Goal: Transaction & Acquisition: Purchase product/service

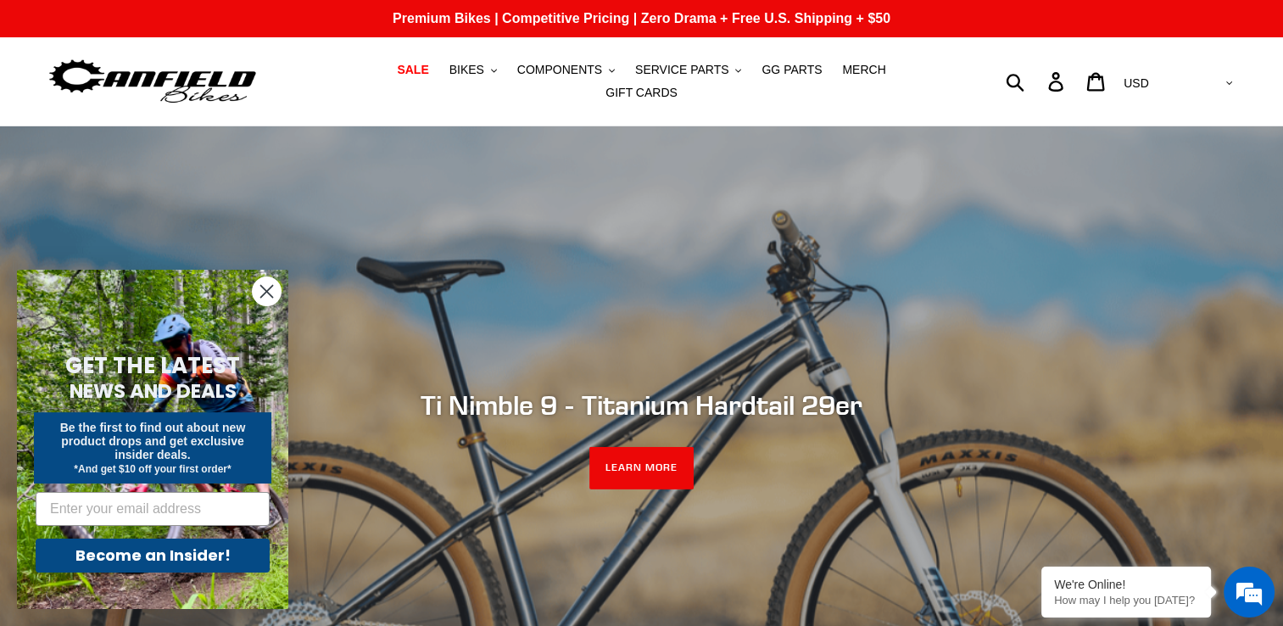
click at [263, 286] on circle "Close dialog" at bounding box center [267, 291] width 28 height 28
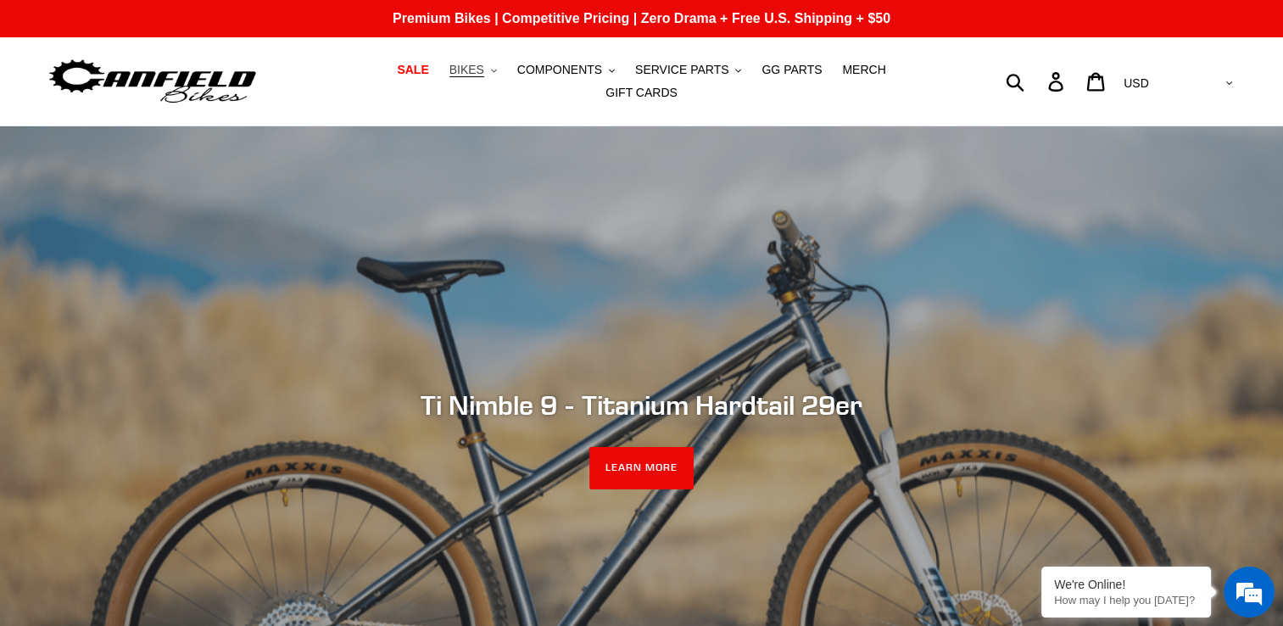
click at [454, 75] on button "BIKES .cls-1{fill:#231f20}" at bounding box center [473, 70] width 64 height 23
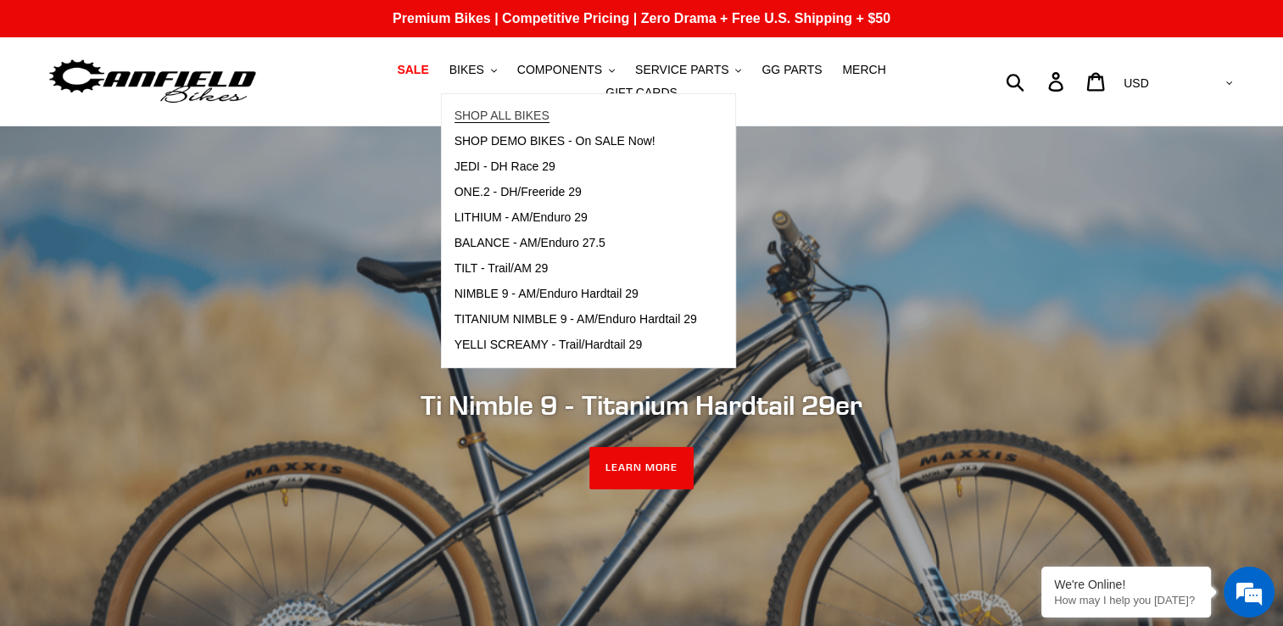
click at [454, 121] on span "SHOP ALL BIKES" at bounding box center [501, 116] width 95 height 14
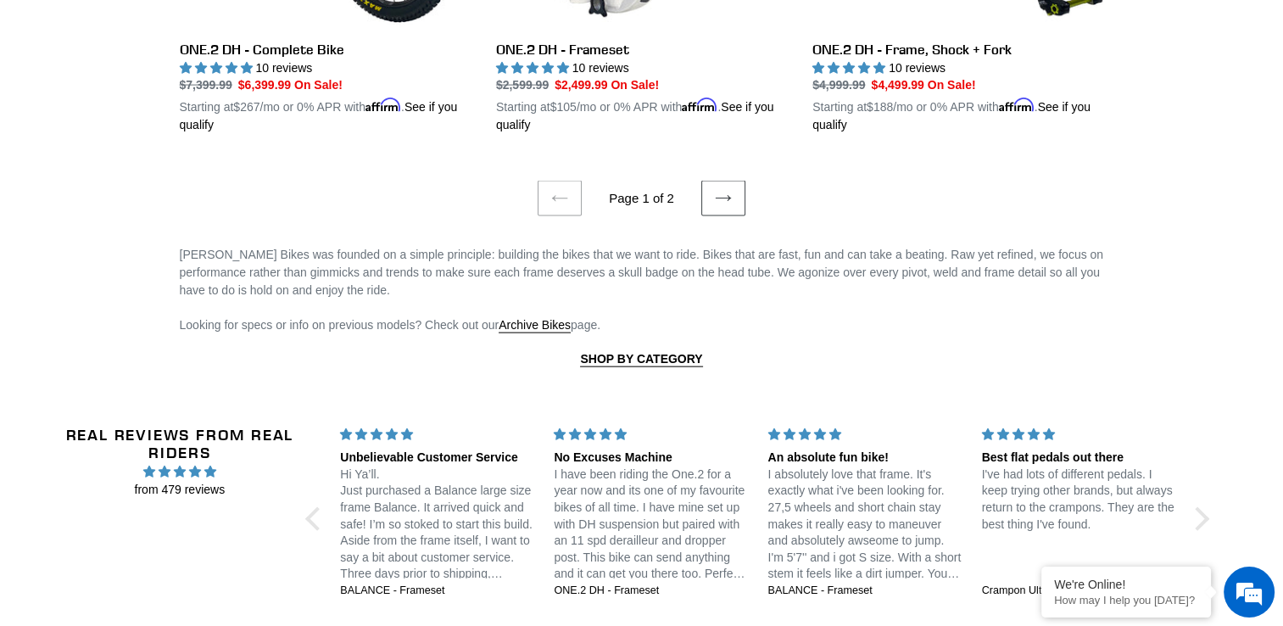
scroll to position [3754, 0]
click at [721, 189] on icon at bounding box center [723, 197] width 17 height 17
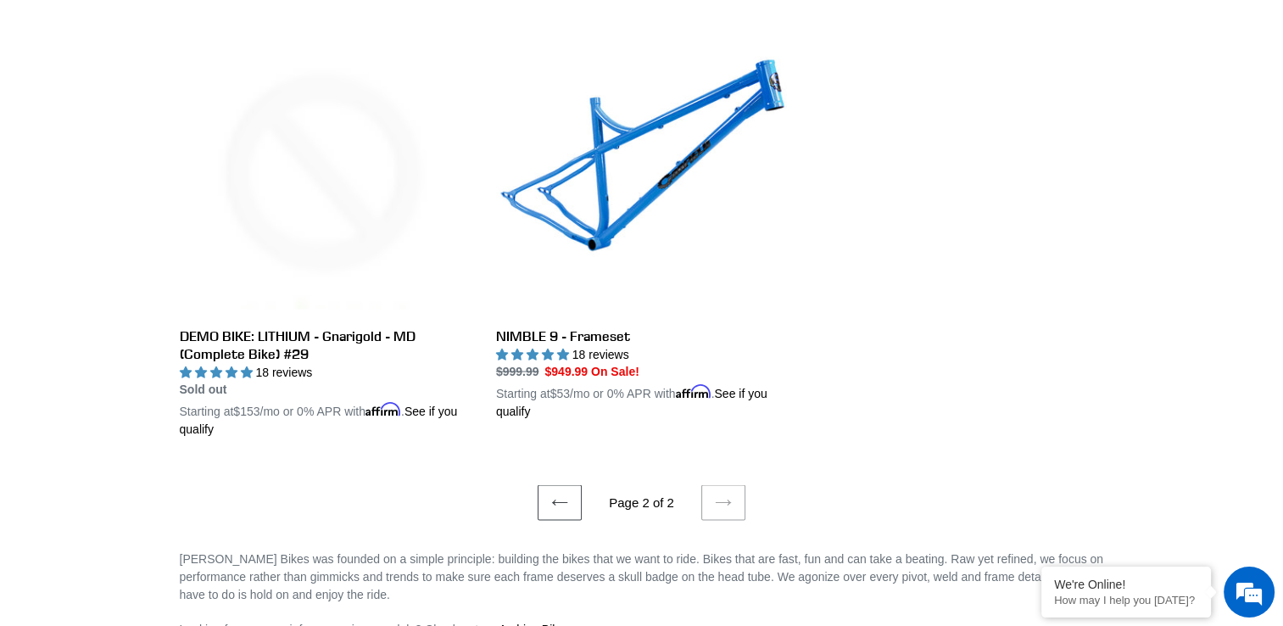
scroll to position [3154, 0]
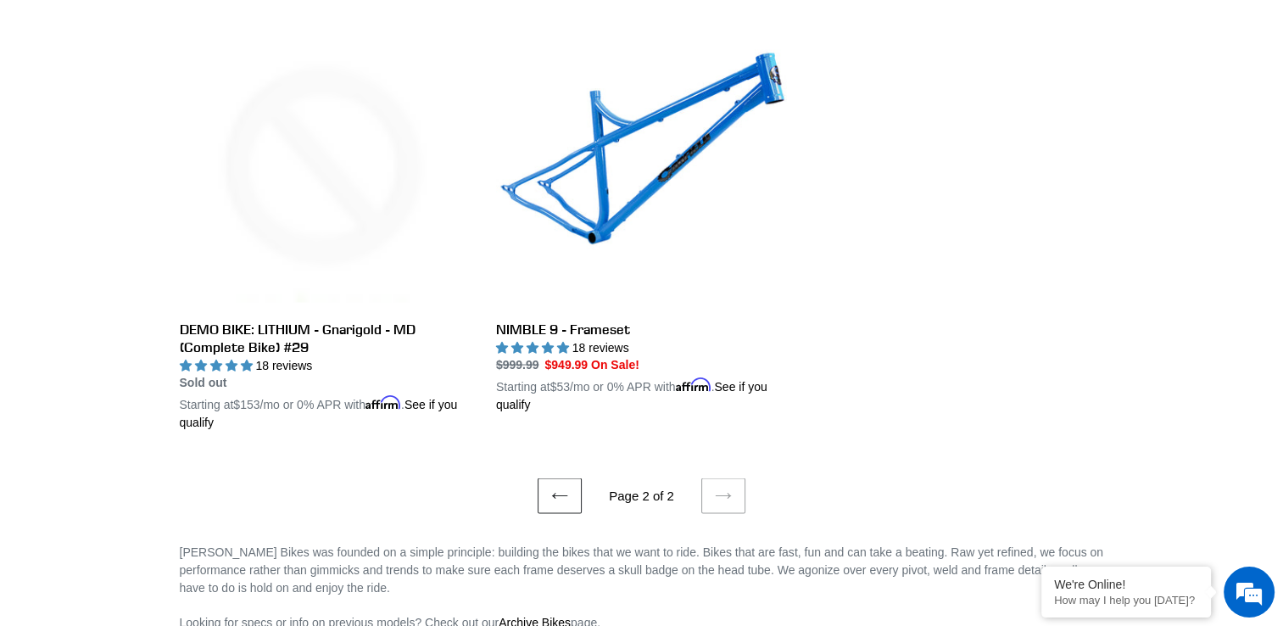
click at [566, 487] on icon at bounding box center [559, 495] width 17 height 17
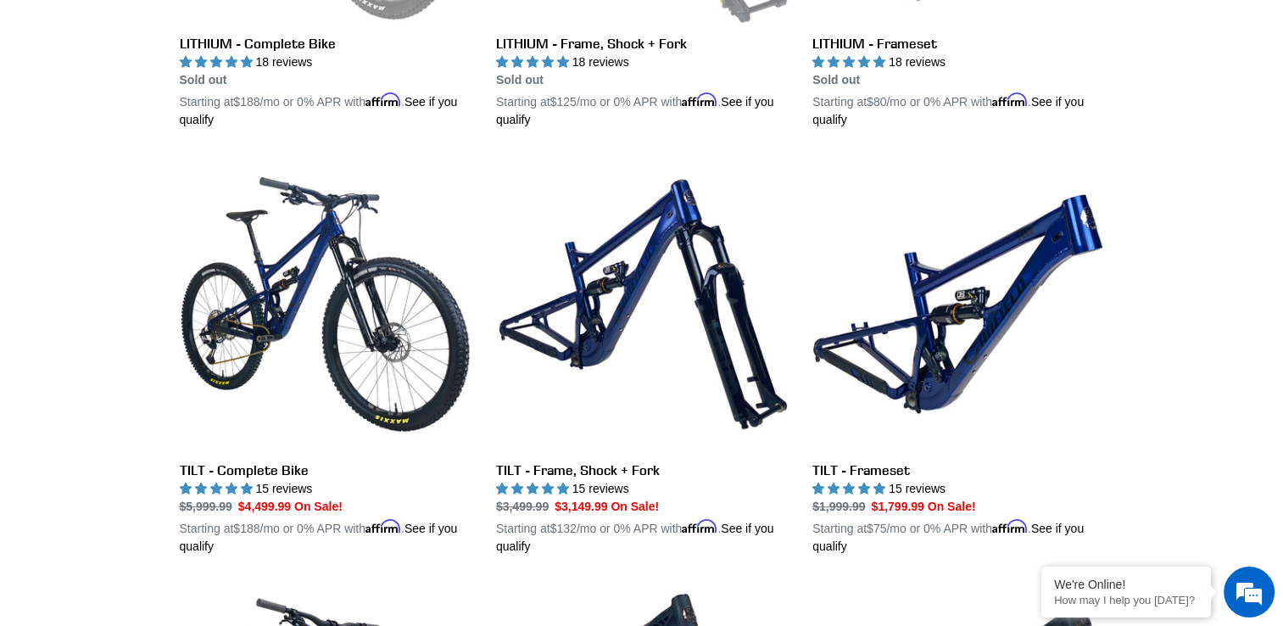
scroll to position [776, 0]
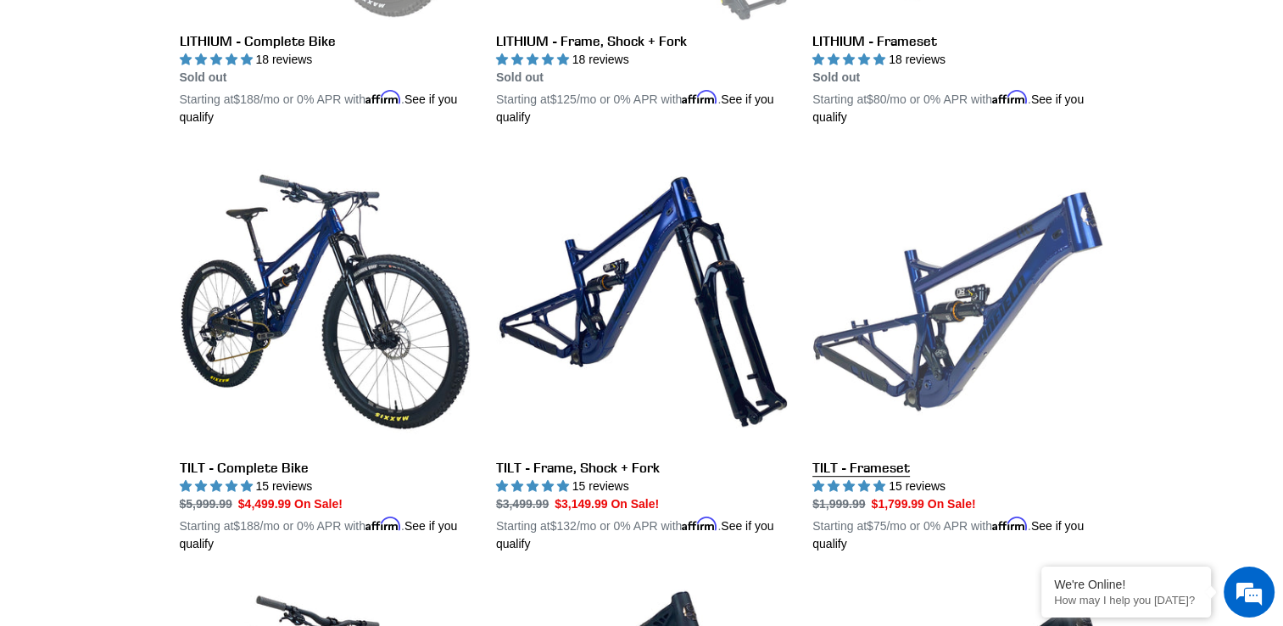
click at [935, 388] on link "TILT - Frameset" at bounding box center [957, 354] width 291 height 397
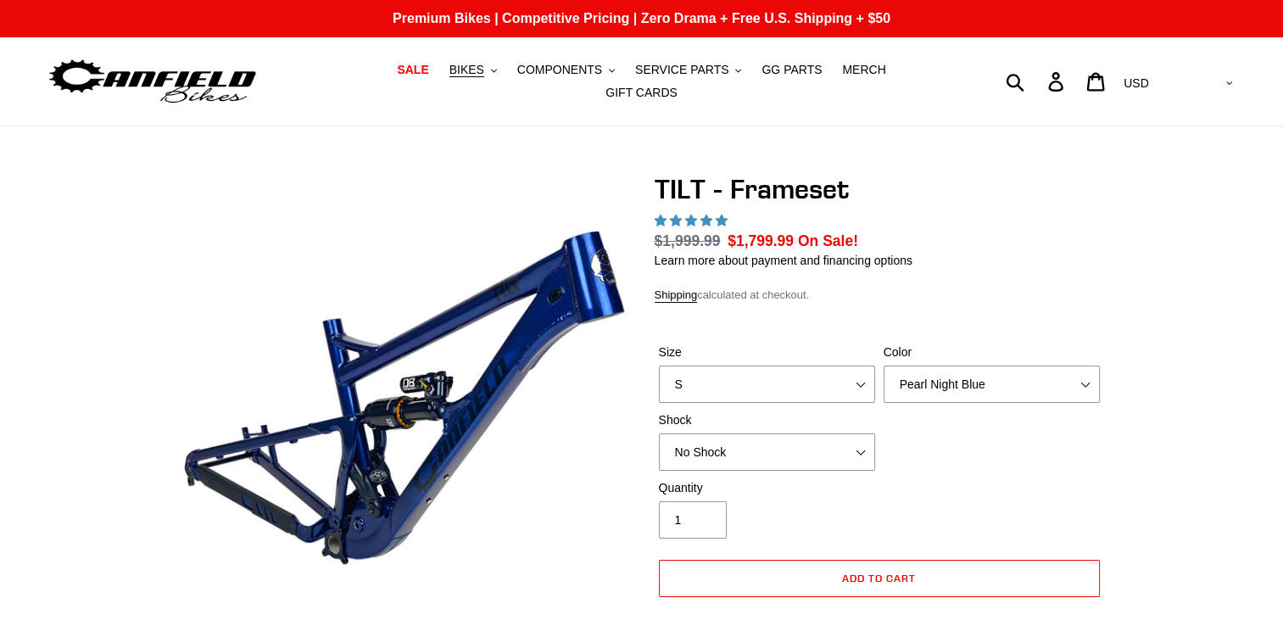
select select "highest-rating"
click at [771, 365] on select "S M L XL" at bounding box center [767, 383] width 216 height 37
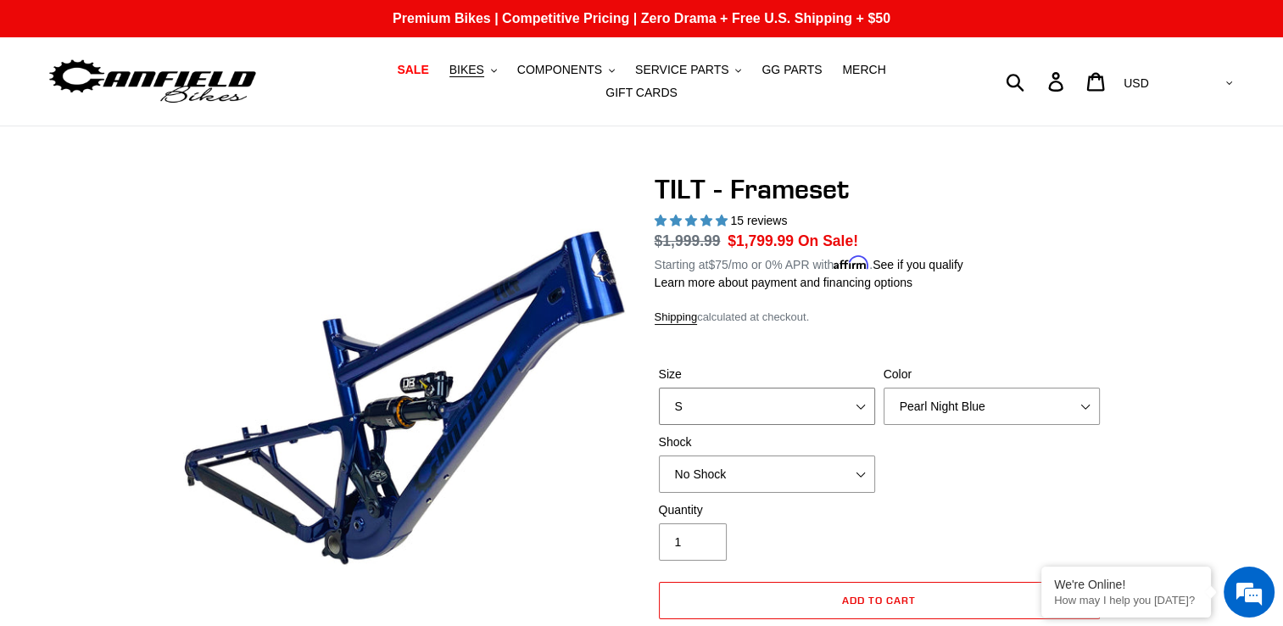
select select "XL"
click at [659, 388] on select "S M L XL" at bounding box center [767, 406] width 216 height 37
click at [916, 388] on select "Pearl Night Blue Stealth Silver" at bounding box center [992, 406] width 216 height 37
click at [916, 392] on select "Pearl Night Blue Stealth Silver" at bounding box center [992, 406] width 216 height 37
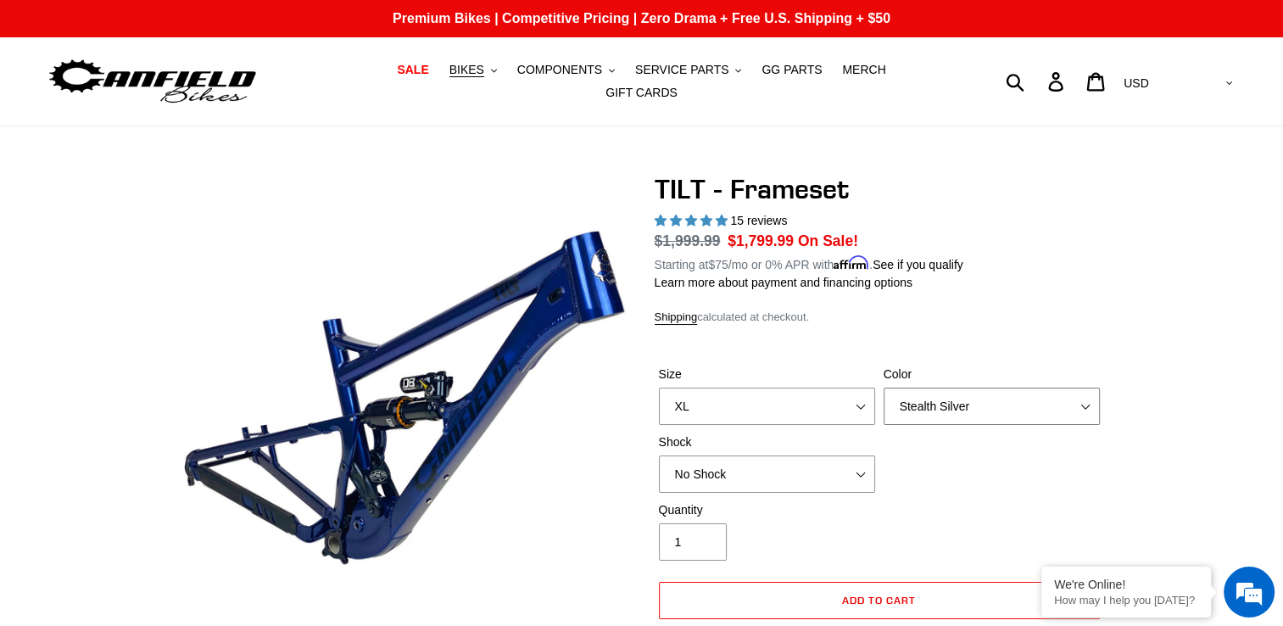
click at [884, 388] on select "Pearl Night Blue Stealth Silver" at bounding box center [992, 406] width 216 height 37
click at [936, 394] on select "Pearl Night Blue Stealth Silver" at bounding box center [992, 406] width 216 height 37
select select "Pearl Night Blue"
click at [884, 388] on select "Pearl Night Blue Stealth Silver" at bounding box center [992, 406] width 216 height 37
click at [863, 460] on select "No Shock Cane Creek DB Kitsuma Air RockShox Deluxe Ultimate Fox FLOAT X EXT Sto…" at bounding box center [767, 473] width 216 height 37
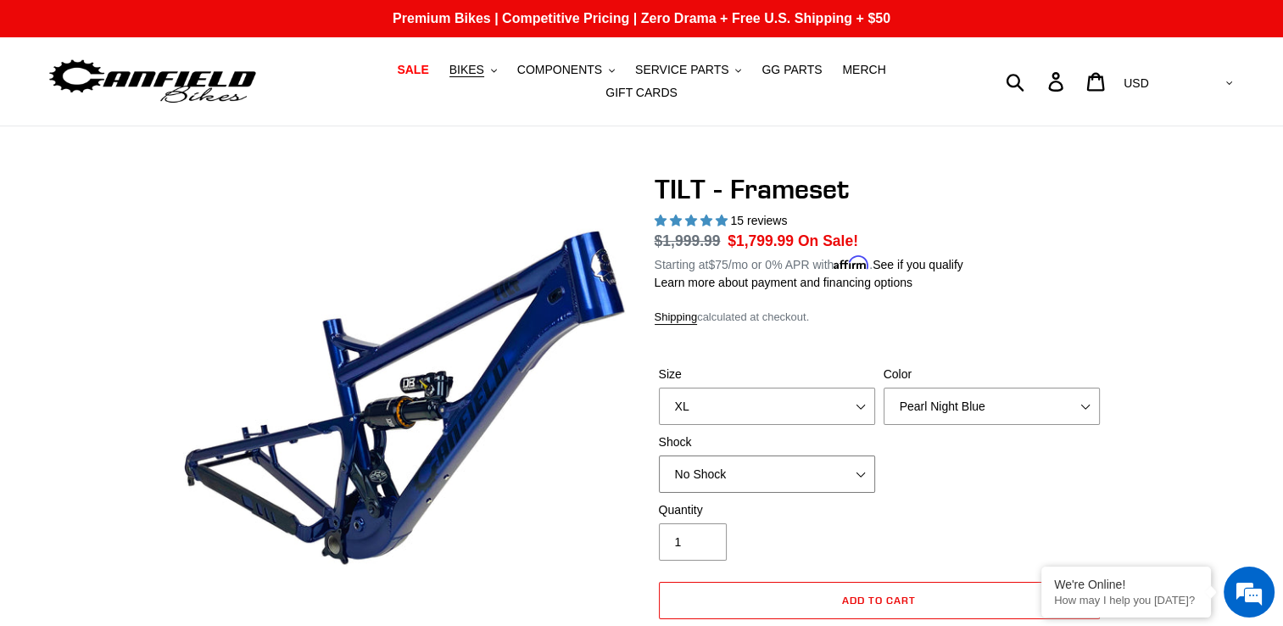
select select "Fox FLOAT X"
click at [659, 455] on select "No Shock Cane Creek DB Kitsuma Air RockShox Deluxe Ultimate Fox FLOAT X EXT Sto…" at bounding box center [767, 473] width 216 height 37
click at [790, 467] on select "No Shock Cane Creek DB Kitsuma Air RockShox Deluxe Ultimate Fox FLOAT X EXT Sto…" at bounding box center [767, 473] width 216 height 37
click at [926, 519] on div "Quantity 1" at bounding box center [879, 535] width 449 height 68
